Goal: Task Accomplishment & Management: Manage account settings

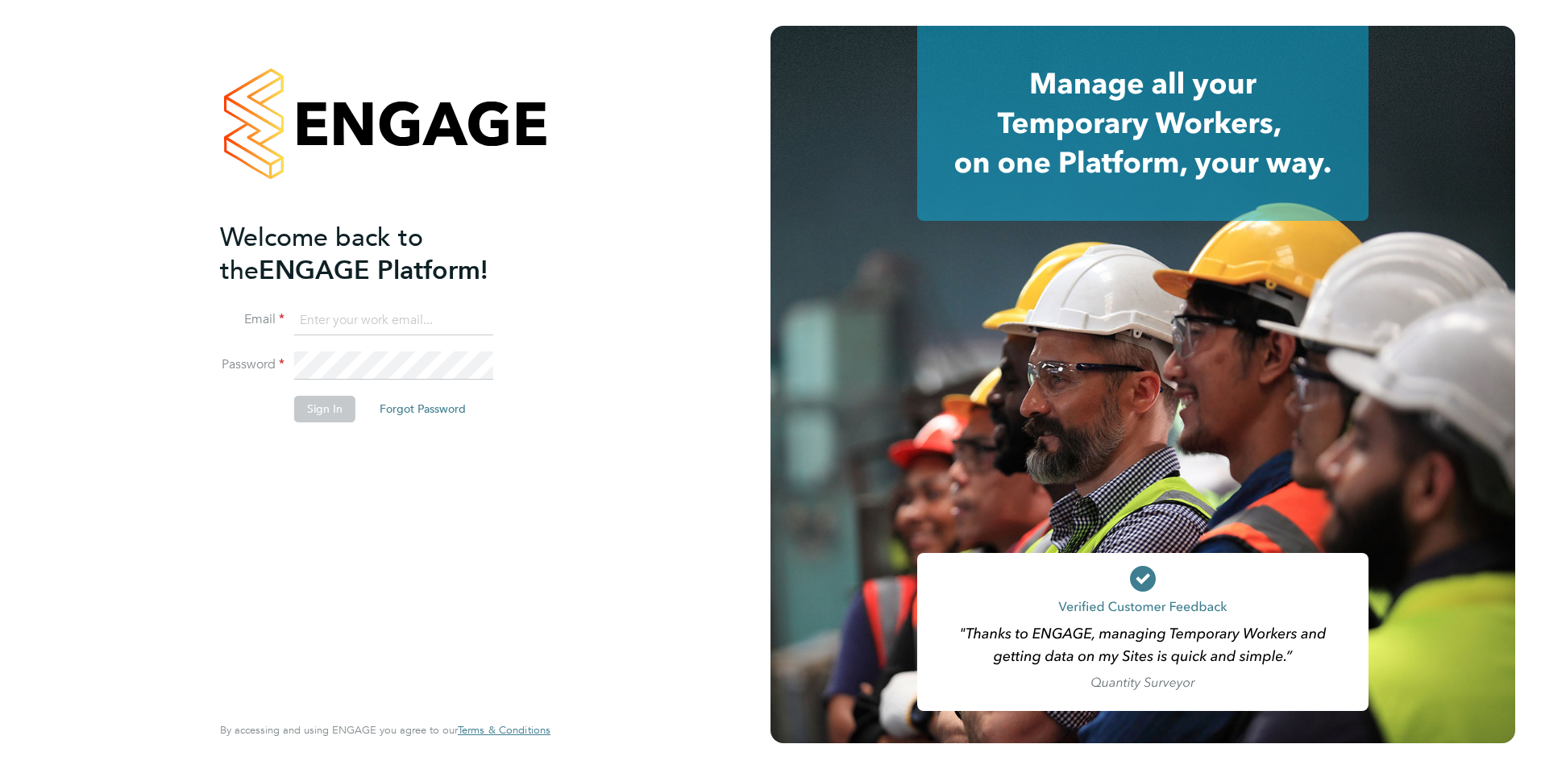
type input "[PERSON_NAME][EMAIL_ADDRESS][PERSON_NAME][DOMAIN_NAME]"
click at [339, 413] on button "Sign In" at bounding box center [324, 409] width 61 height 26
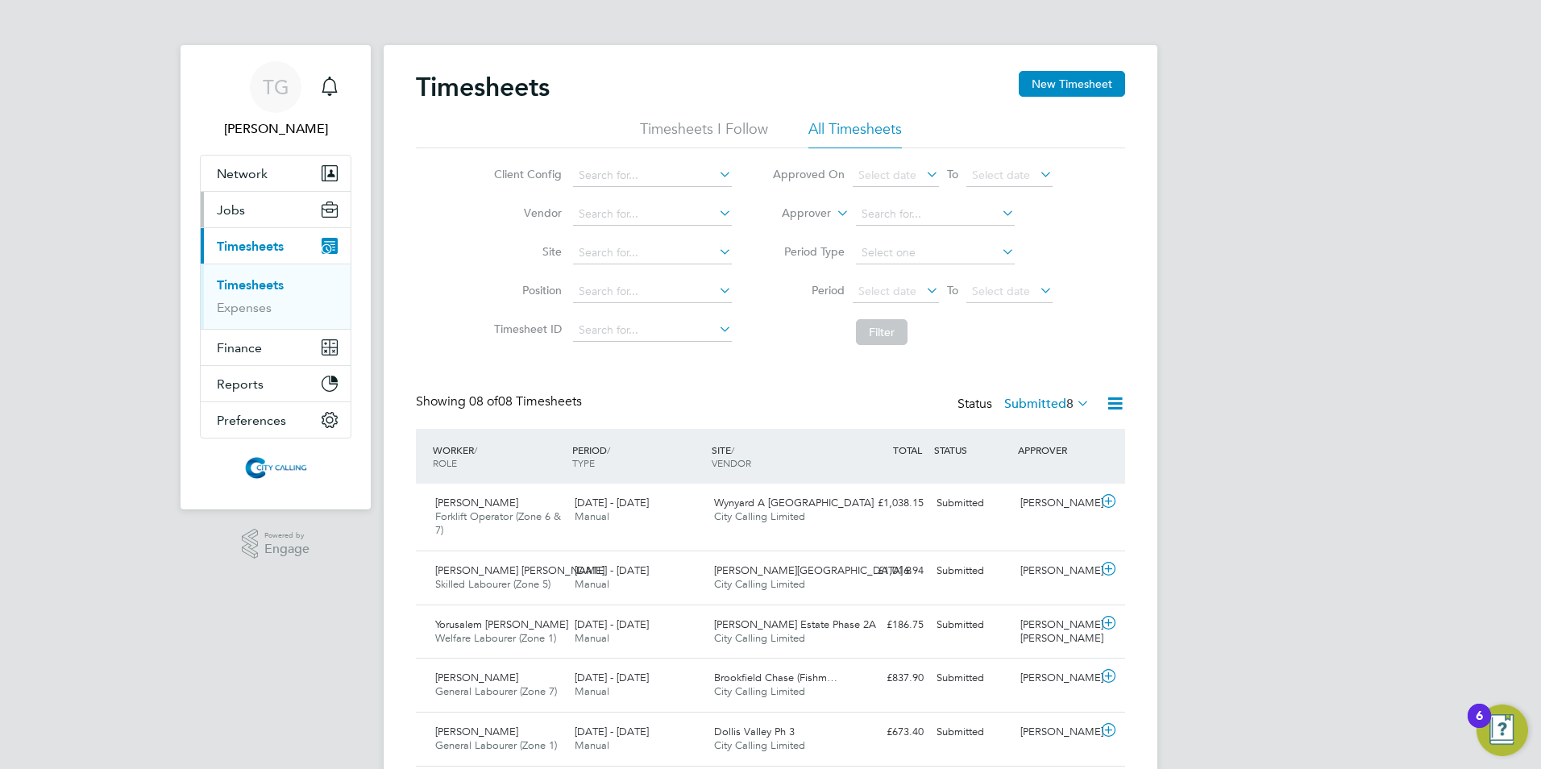
click at [225, 212] on span "Jobs" at bounding box center [231, 209] width 28 height 15
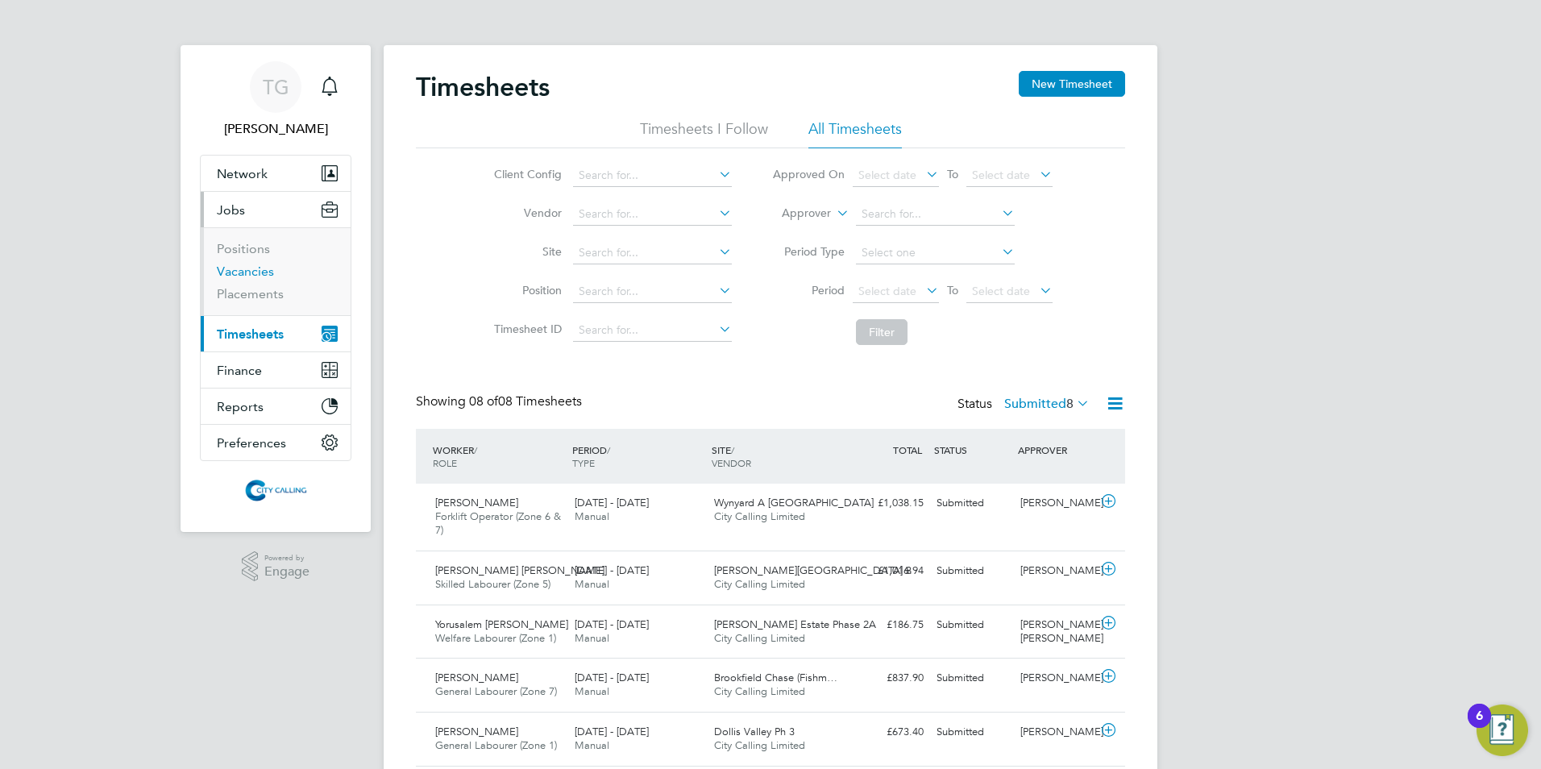
click at [234, 265] on link "Vacancies" at bounding box center [245, 271] width 57 height 15
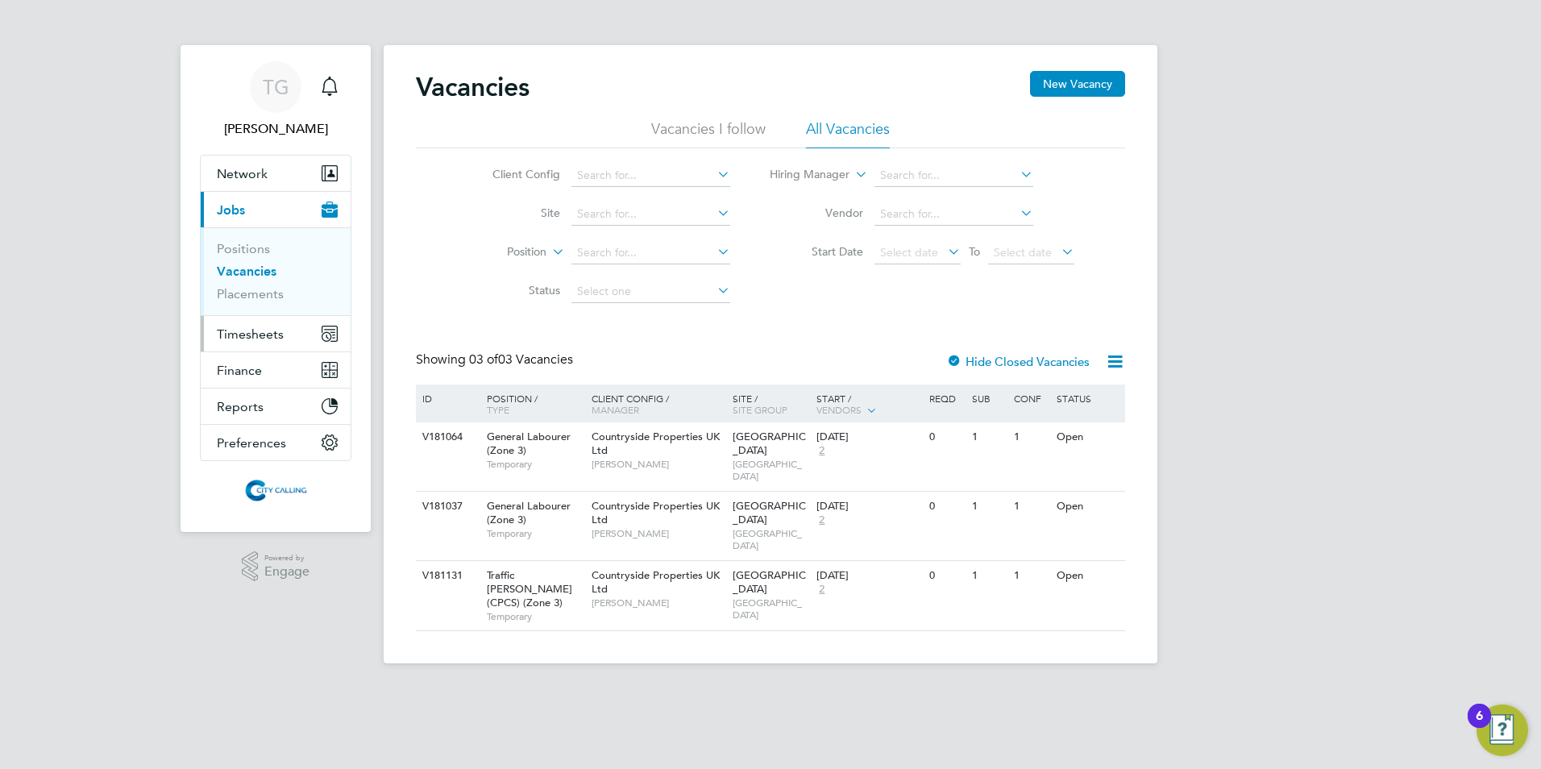
click at [255, 330] on span "Timesheets" at bounding box center [250, 333] width 67 height 15
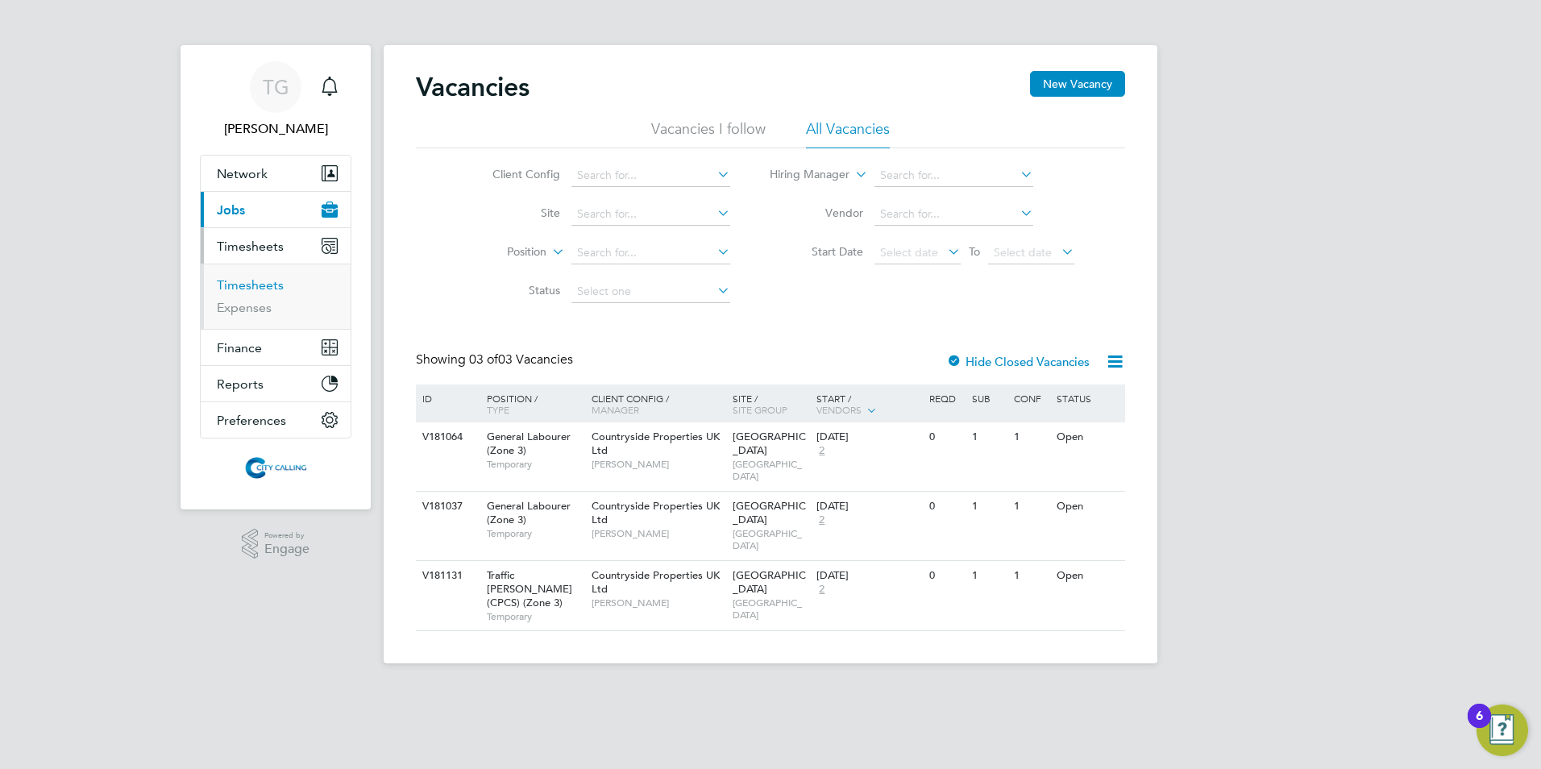
click at [239, 284] on link "Timesheets" at bounding box center [250, 284] width 67 height 15
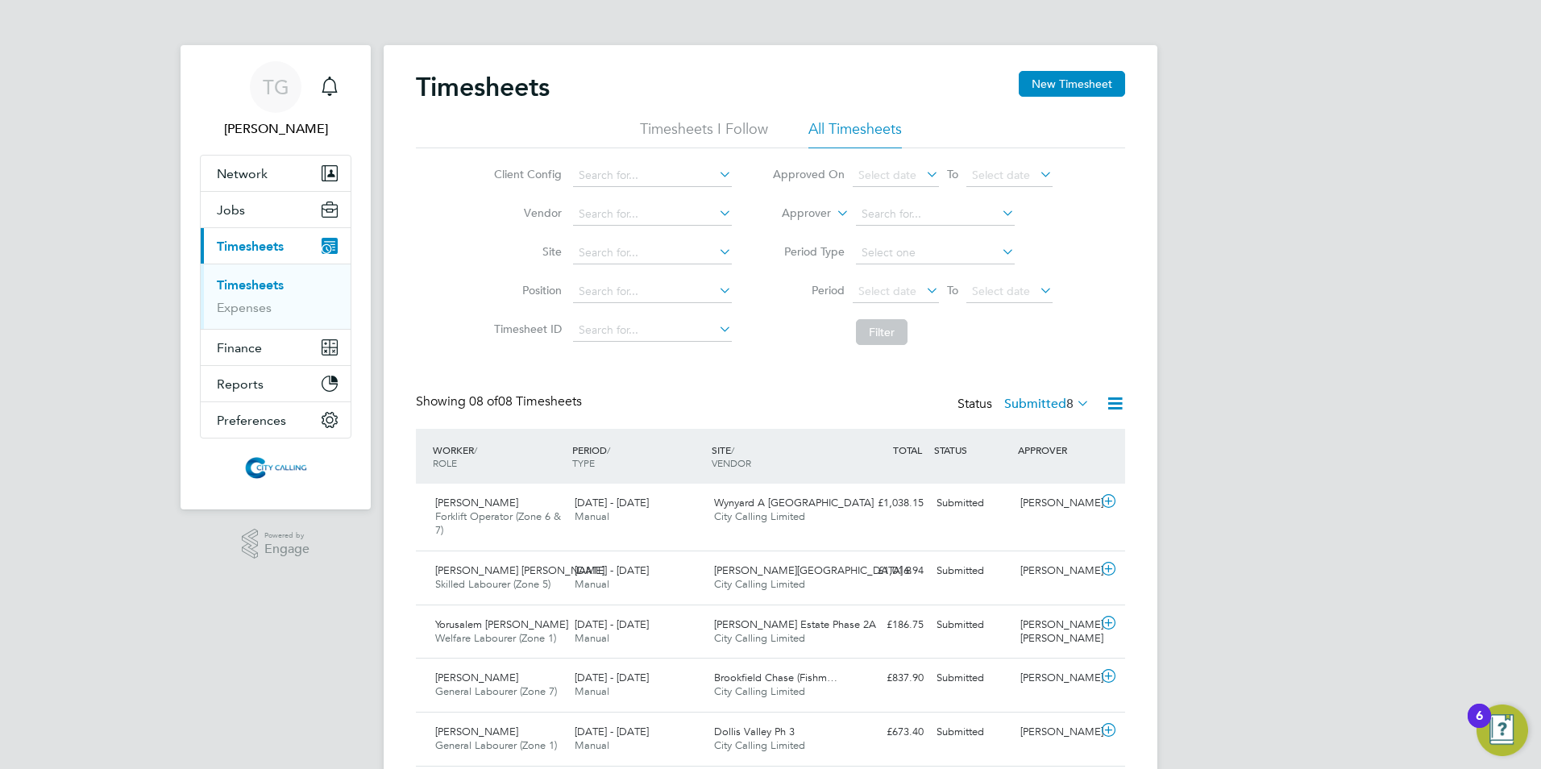
click at [879, 293] on span "Select date" at bounding box center [887, 291] width 58 height 15
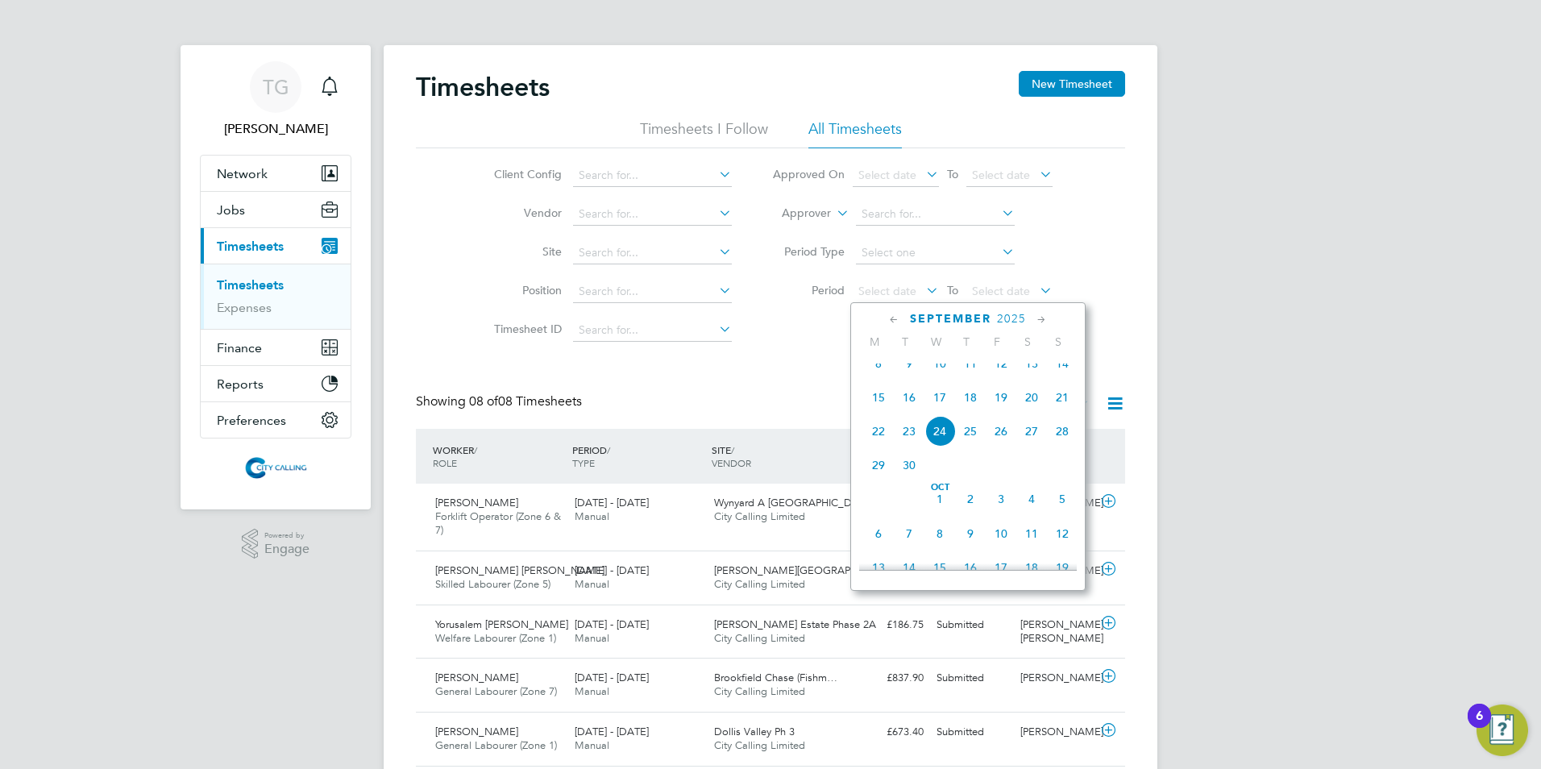
click at [879, 409] on span "15" at bounding box center [878, 397] width 31 height 31
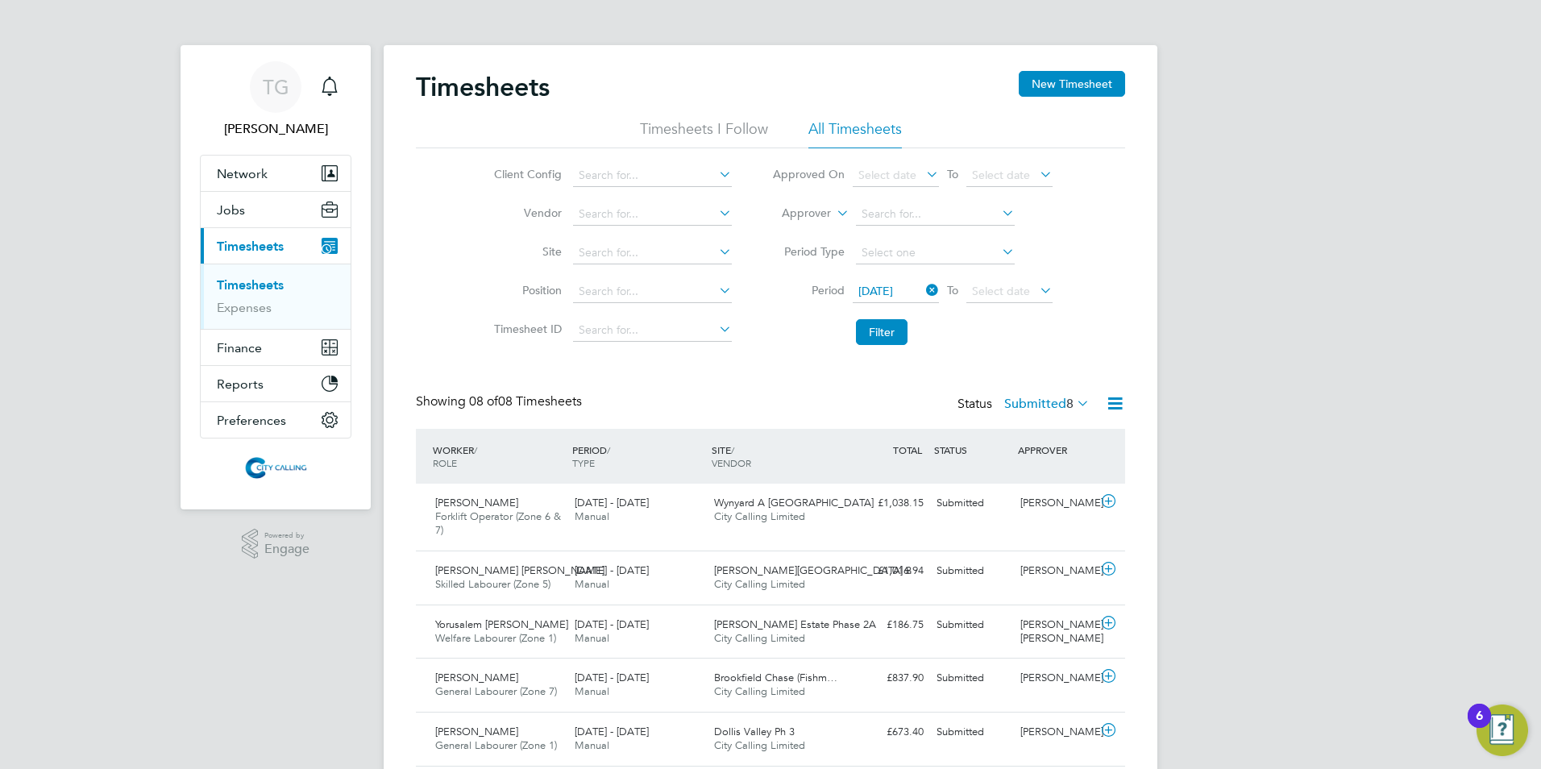
click at [994, 294] on span "Select date" at bounding box center [1001, 291] width 58 height 15
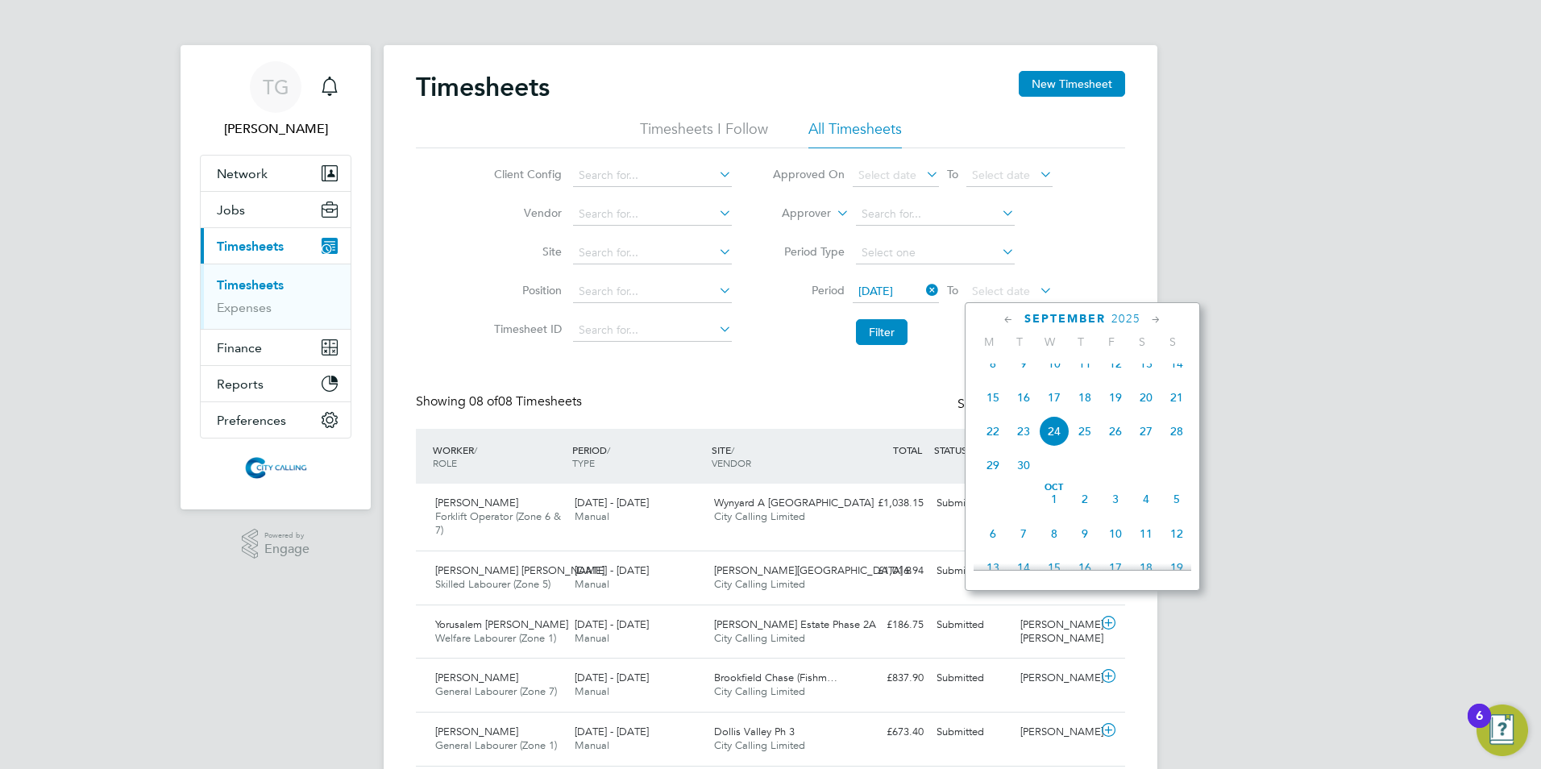
click at [1180, 413] on span "21" at bounding box center [1177, 397] width 31 height 31
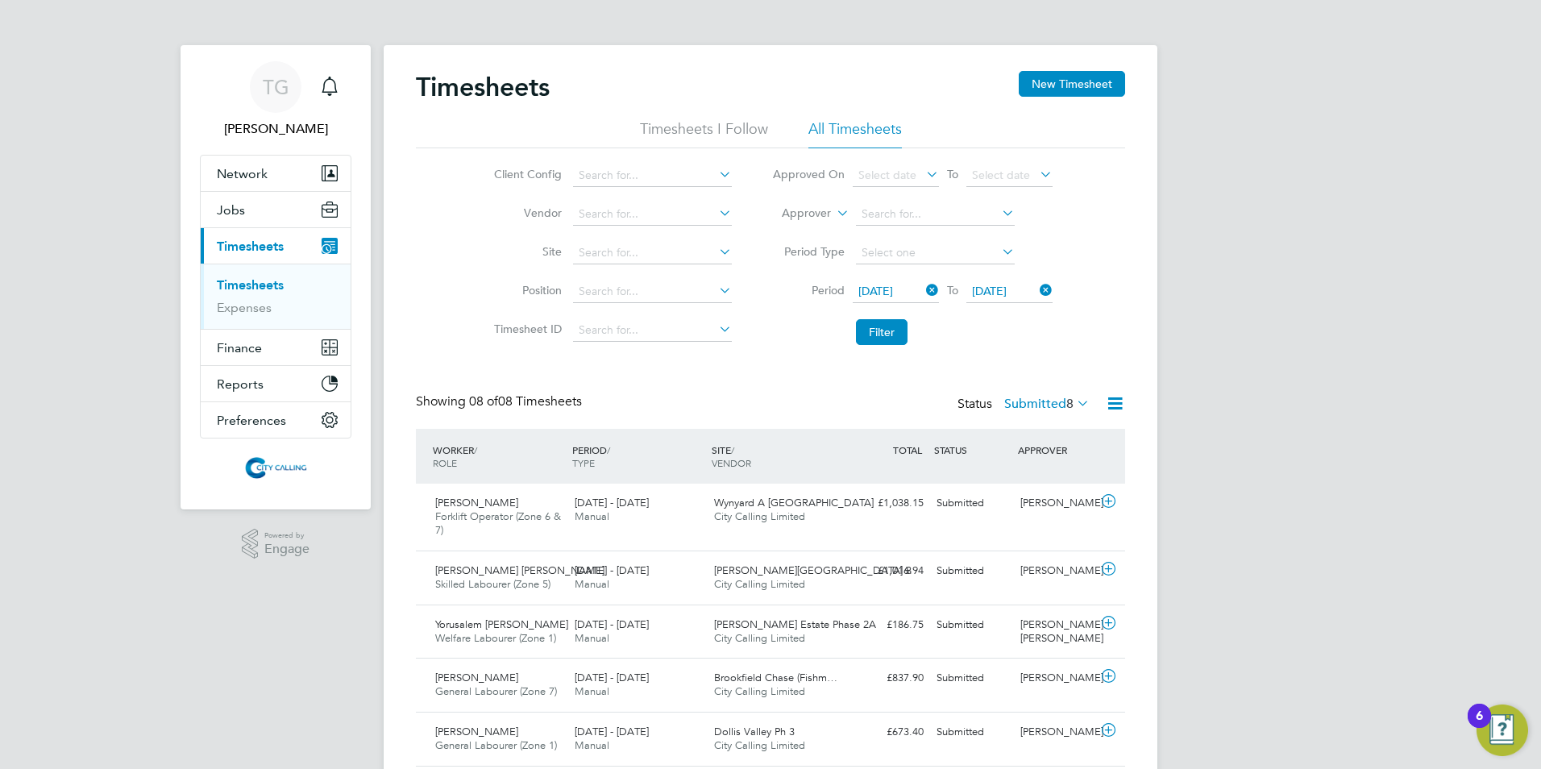
click at [891, 341] on button "Filter" at bounding box center [882, 332] width 52 height 26
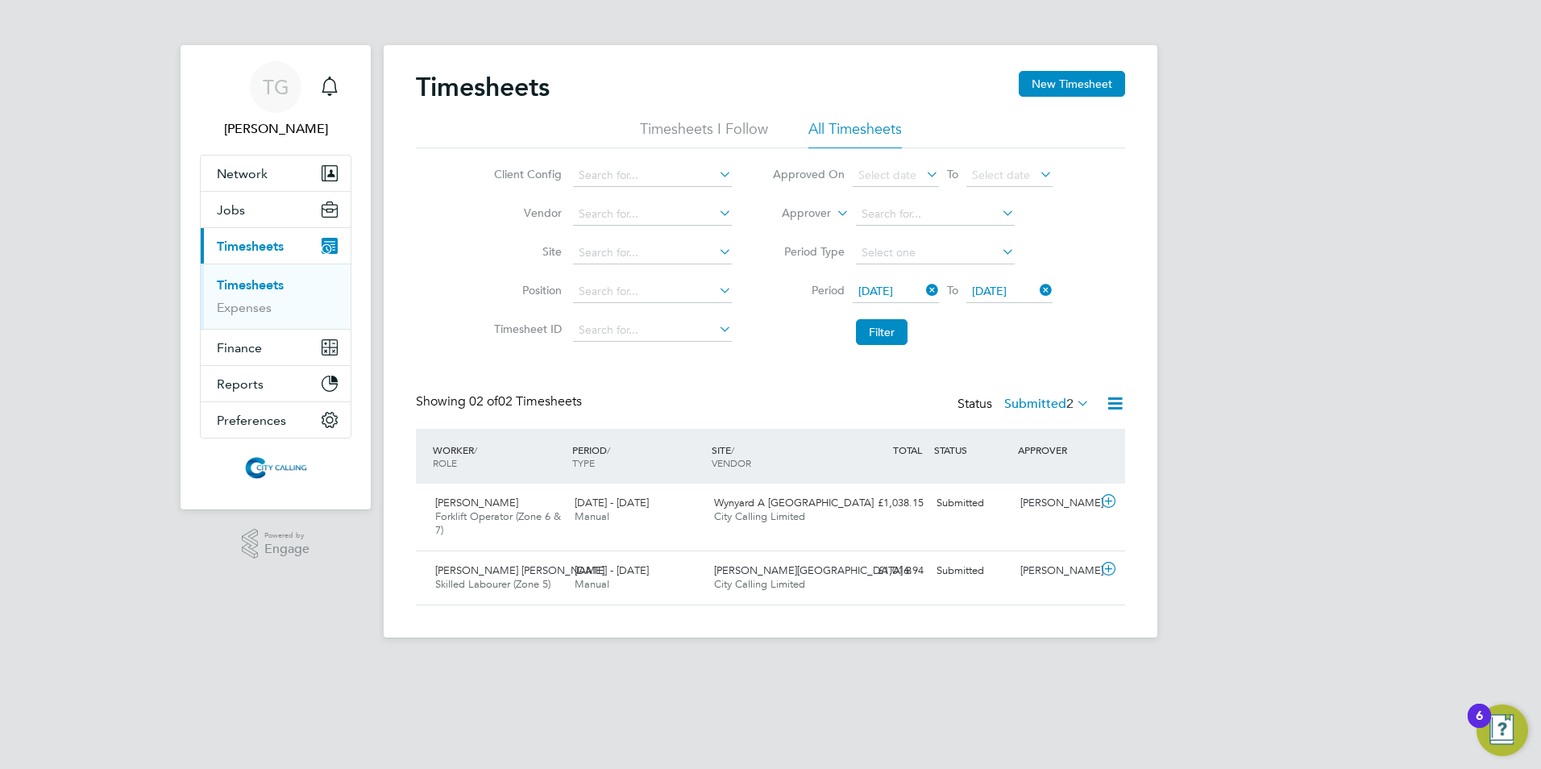
click at [1027, 400] on label "Submitted 2" at bounding box center [1046, 404] width 85 height 16
click at [1205, 379] on div "TG Toby Gibbs Notifications Applications: Network Team Members Businesses Sites…" at bounding box center [770, 331] width 1541 height 663
